Goal: Find specific page/section: Find specific page/section

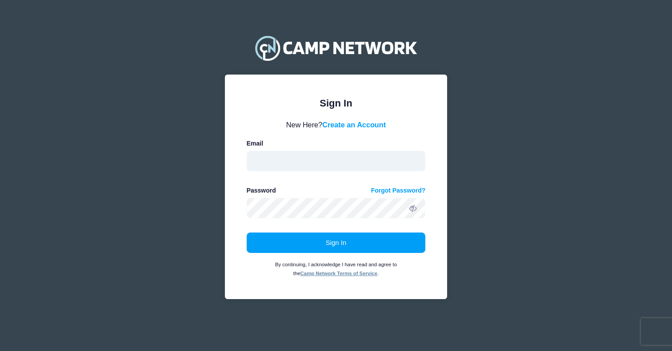
type input "st24s@fsu.edu"
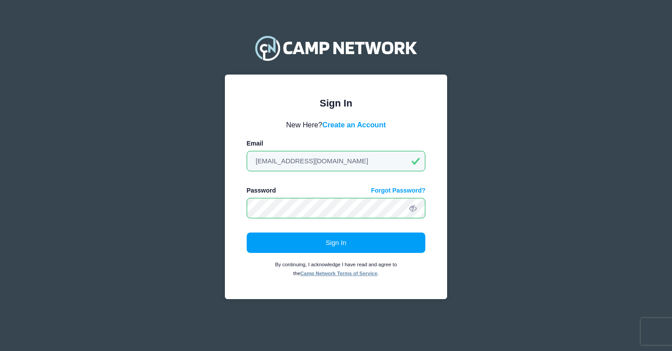
click at [336, 243] on button "Sign In" at bounding box center [336, 243] width 179 height 20
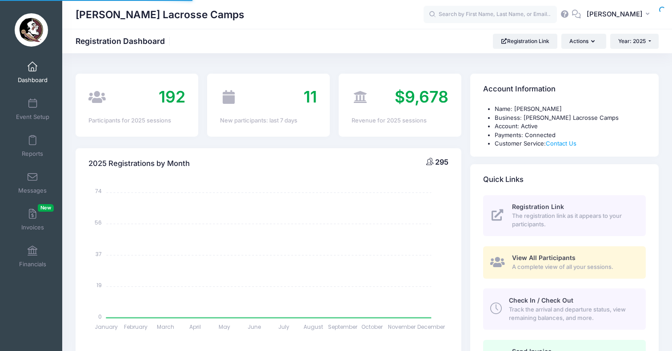
select select
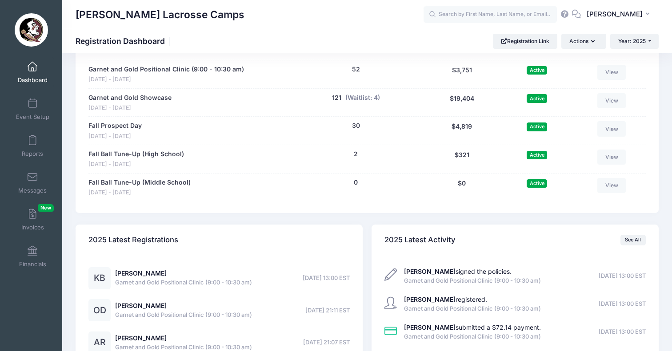
scroll to position [525, 0]
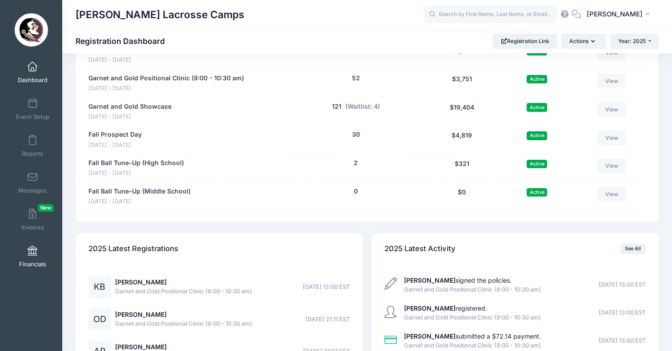
click at [32, 249] on span at bounding box center [32, 252] width 0 height 10
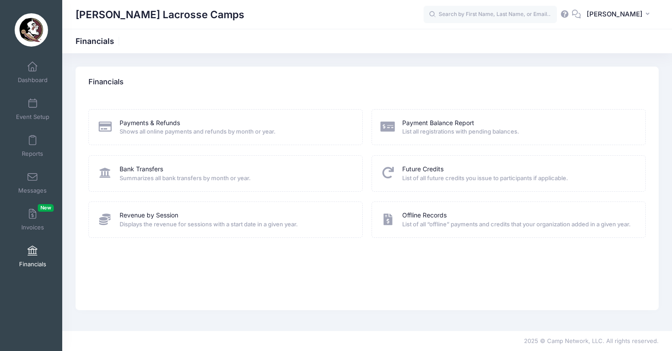
click at [165, 171] on div "Bank Transfers" at bounding box center [234, 169] width 231 height 9
click at [150, 169] on link "Bank Transfers" at bounding box center [141, 169] width 44 height 9
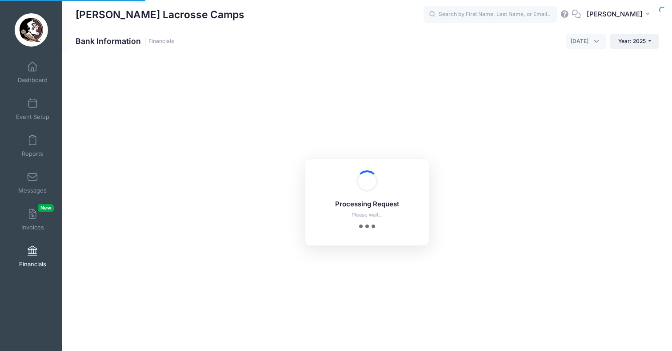
select select "10"
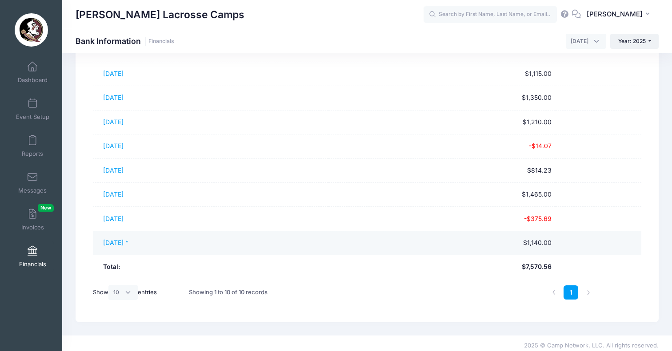
scroll to position [145, 0]
